Goal: Task Accomplishment & Management: Use online tool/utility

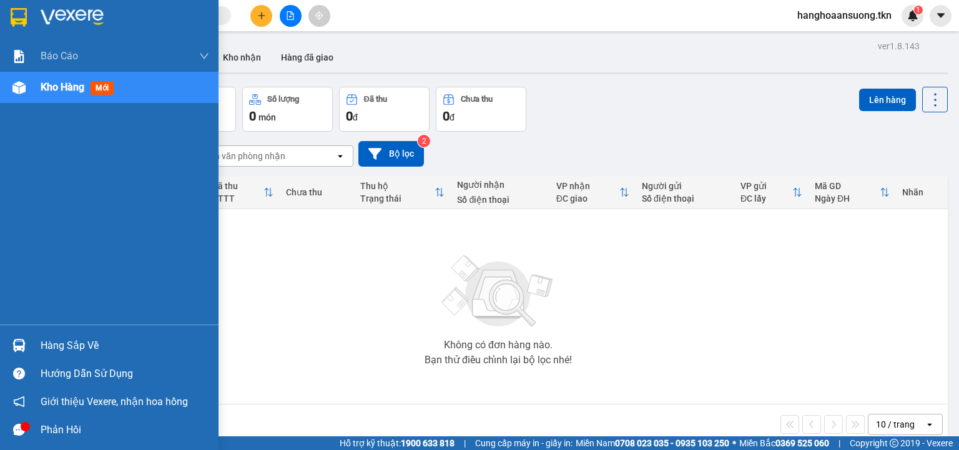
click at [17, 343] on img at bounding box center [18, 345] width 13 height 13
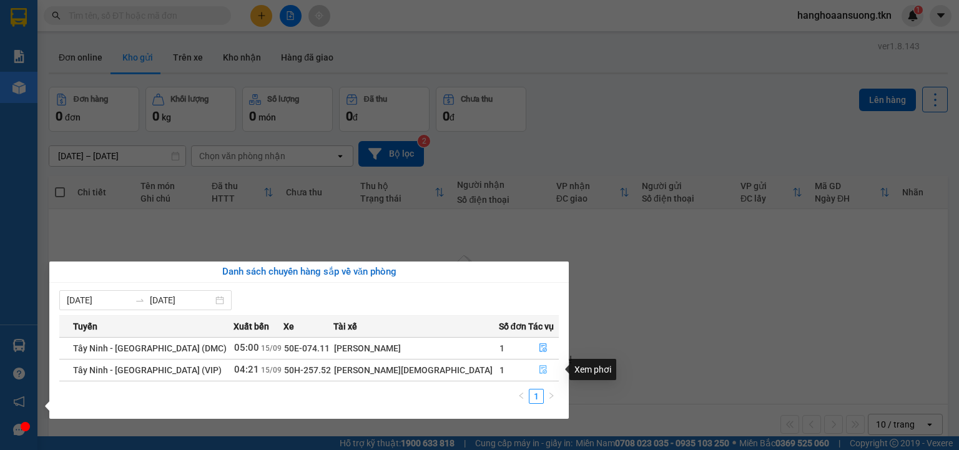
click at [539, 369] on icon "file-done" at bounding box center [543, 369] width 9 height 9
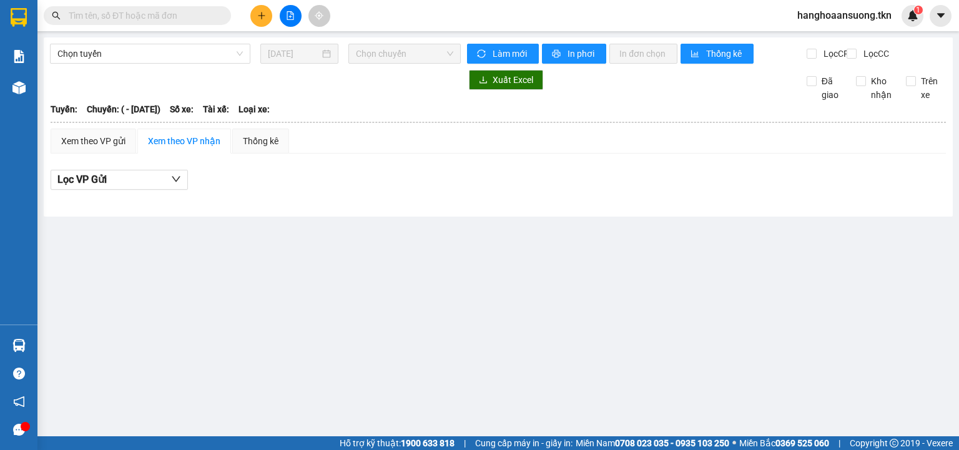
type input "[DATE]"
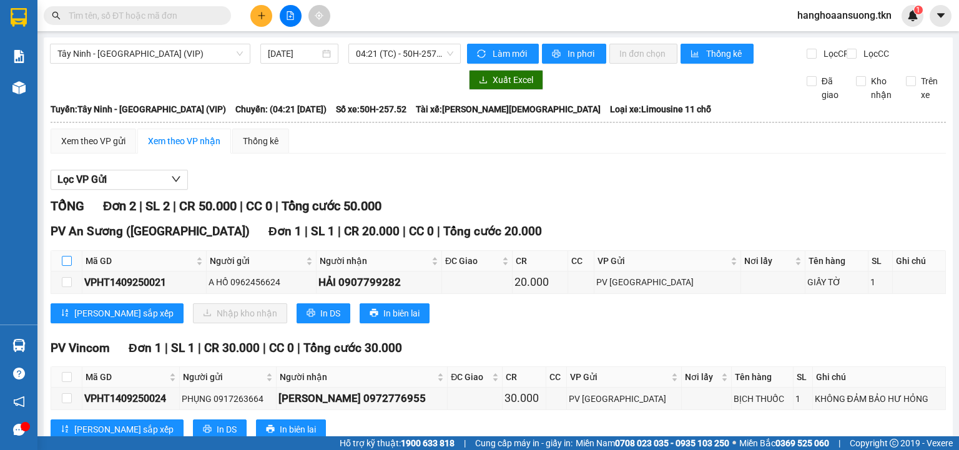
click at [63, 266] on input "checkbox" at bounding box center [67, 261] width 10 height 10
checkbox input "true"
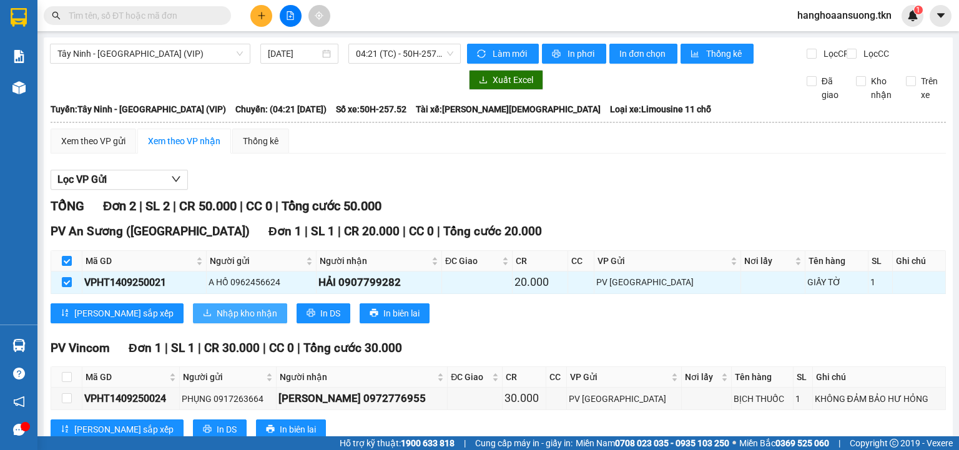
click at [217, 320] on span "Nhập kho nhận" at bounding box center [247, 314] width 61 height 14
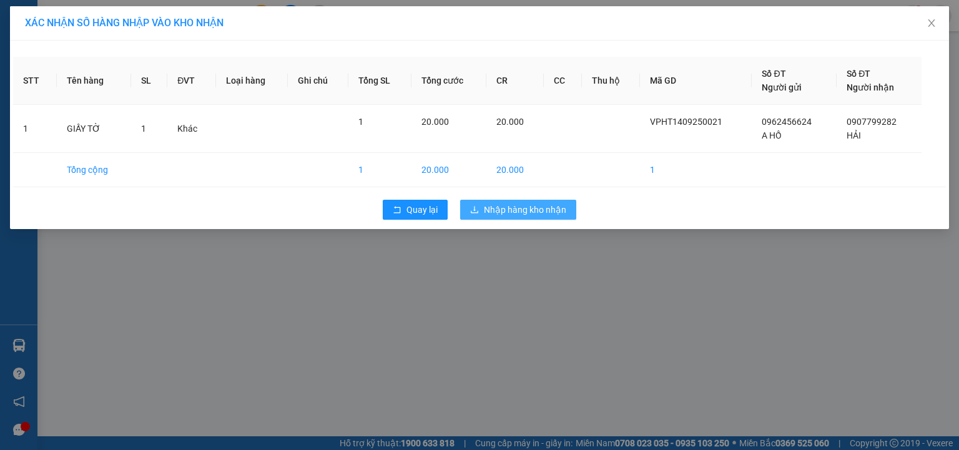
click at [522, 207] on span "Nhập hàng kho nhận" at bounding box center [525, 210] width 82 height 14
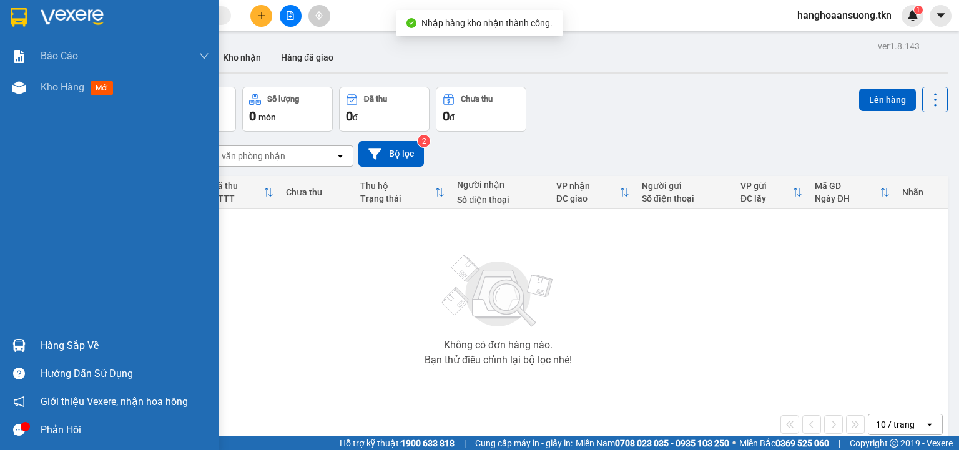
click at [16, 342] on img at bounding box center [18, 345] width 13 height 13
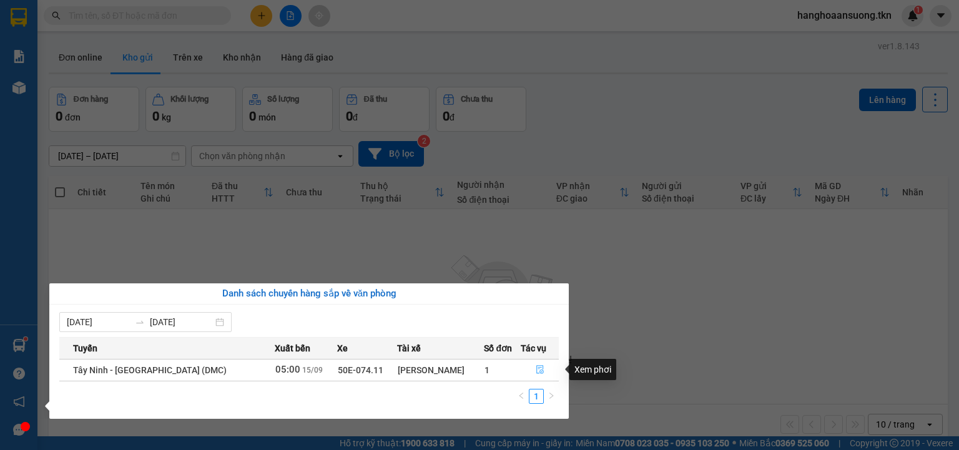
click at [530, 368] on button "button" at bounding box center [539, 370] width 37 height 20
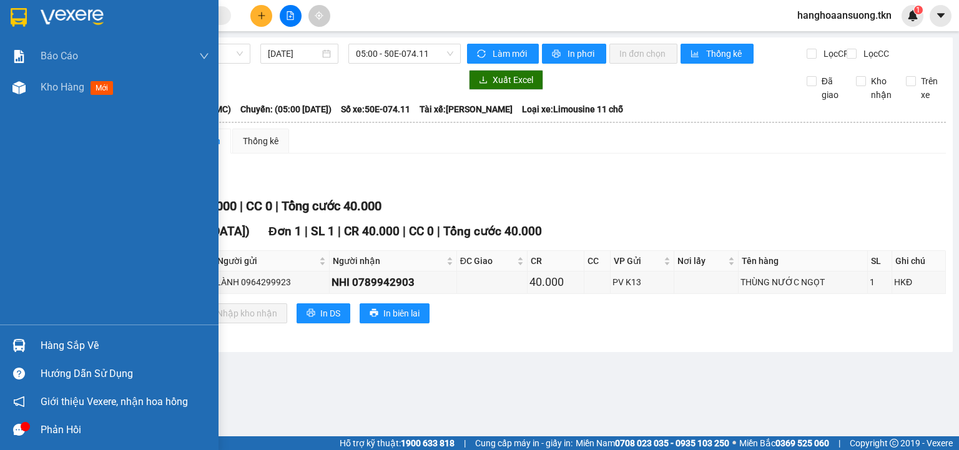
click at [16, 337] on div at bounding box center [19, 346] width 22 height 22
